Goal: Navigation & Orientation: Find specific page/section

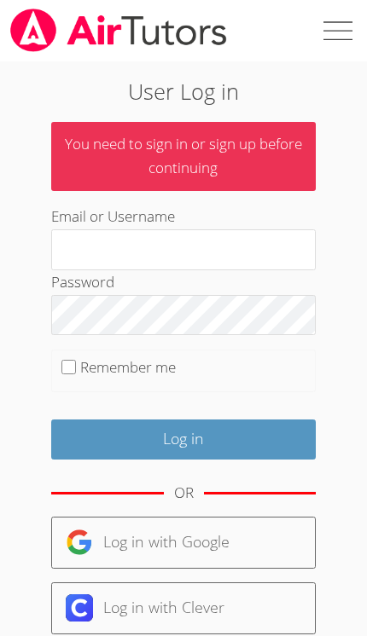
click at [127, 372] on label "Remember me" at bounding box center [128, 367] width 96 height 20
click at [76, 372] on input "Remember me" at bounding box center [68, 367] width 15 height 15
checkbox input "true"
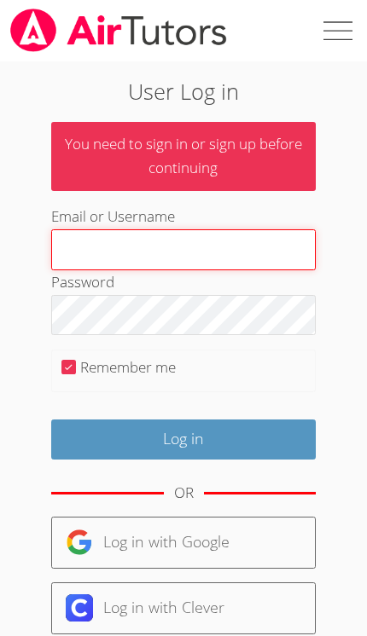
click at [249, 242] on input "Email or Username" at bounding box center [183, 250] width 264 height 41
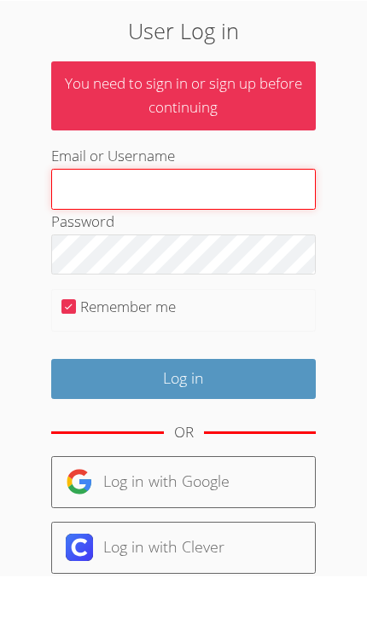
type input "[PERSON_NAME][EMAIL_ADDRESS][PERSON_NAME][DOMAIN_NAME]"
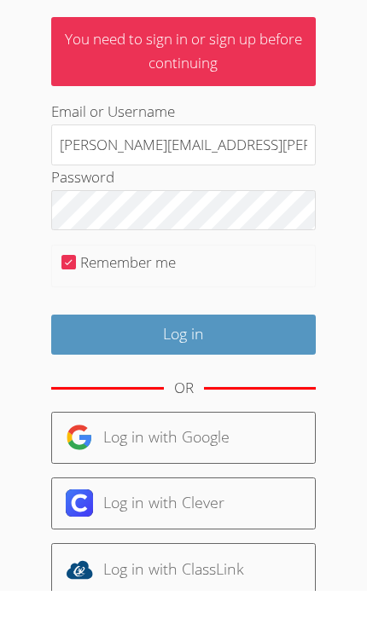
scroll to position [106, 0]
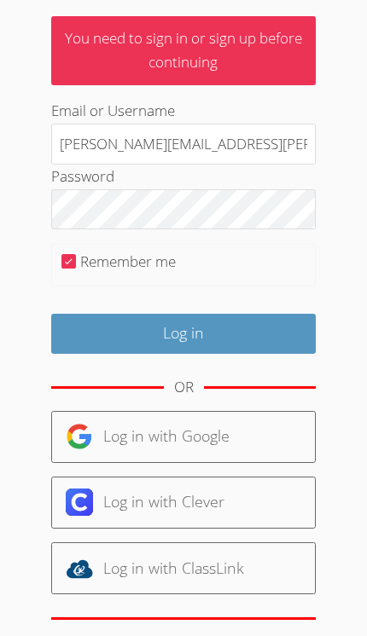
click at [238, 339] on input "Log in" at bounding box center [183, 334] width 264 height 40
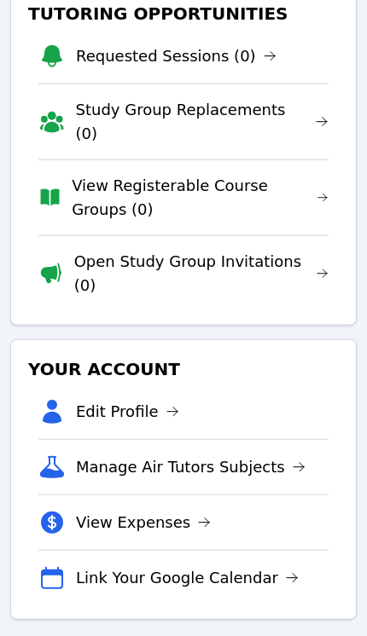
scroll to position [109, 0]
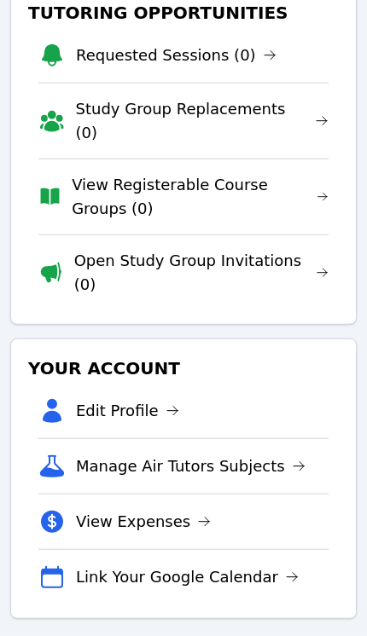
click at [232, 566] on link "Link Your Google Calendar" at bounding box center [187, 578] width 223 height 24
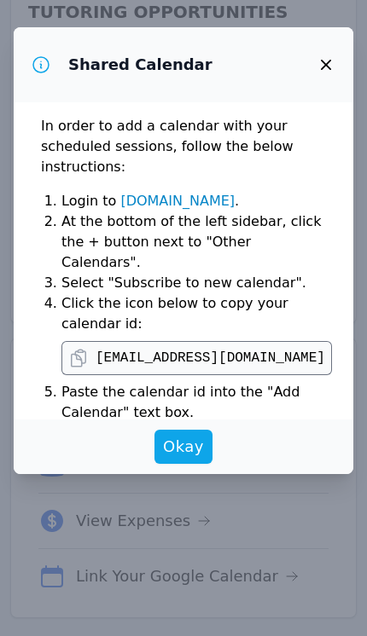
click at [319, 74] on icon "button" at bounding box center [326, 65] width 20 height 20
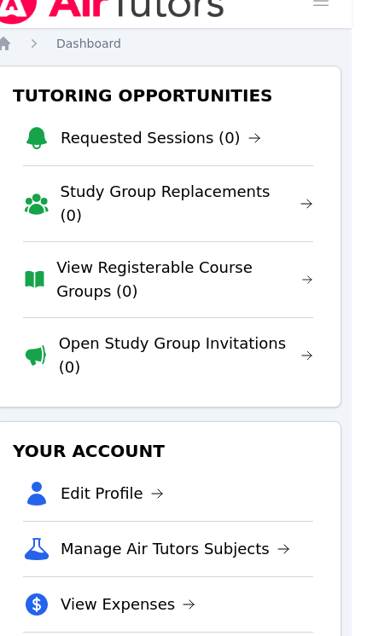
scroll to position [0, 7]
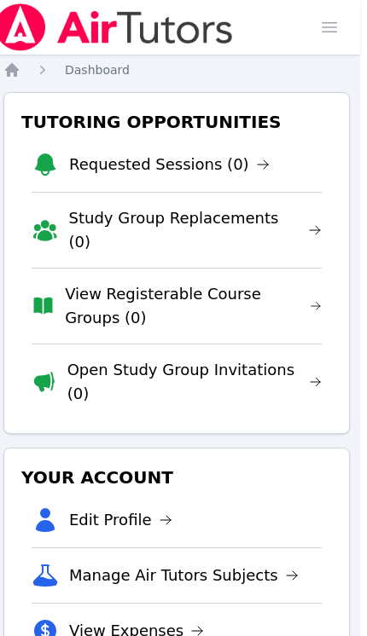
click at [256, 162] on icon at bounding box center [263, 165] width 14 height 14
click at [274, 230] on link "Study Group Replacements (0)" at bounding box center [195, 230] width 253 height 48
click at [288, 282] on link "View Registerable Course Groups (0)" at bounding box center [193, 306] width 257 height 48
click at [143, 358] on link "Open Study Group Invitations (0)" at bounding box center [194, 382] width 254 height 48
